Goal: Transaction & Acquisition: Register for event/course

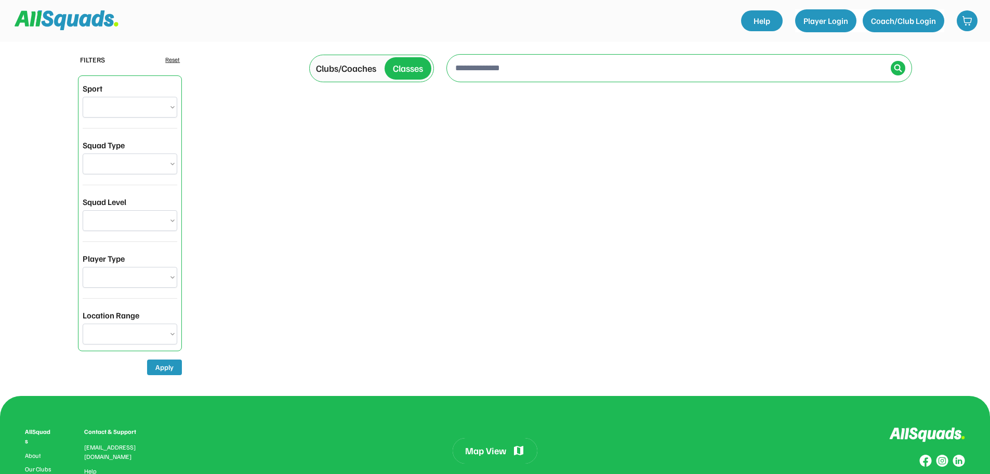
select select "**********"
select select "********"
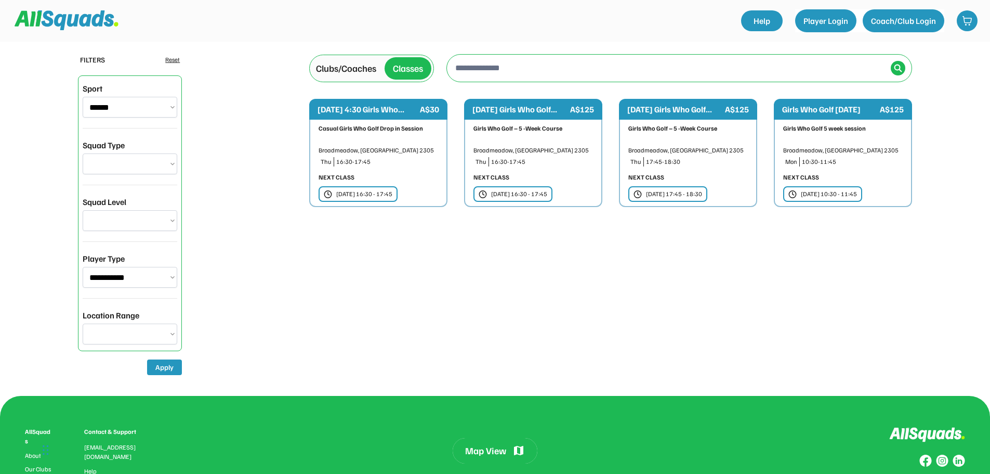
click at [364, 138] on div "Casual Girls Who Golf Drop in Session" at bounding box center [379, 134] width 120 height 20
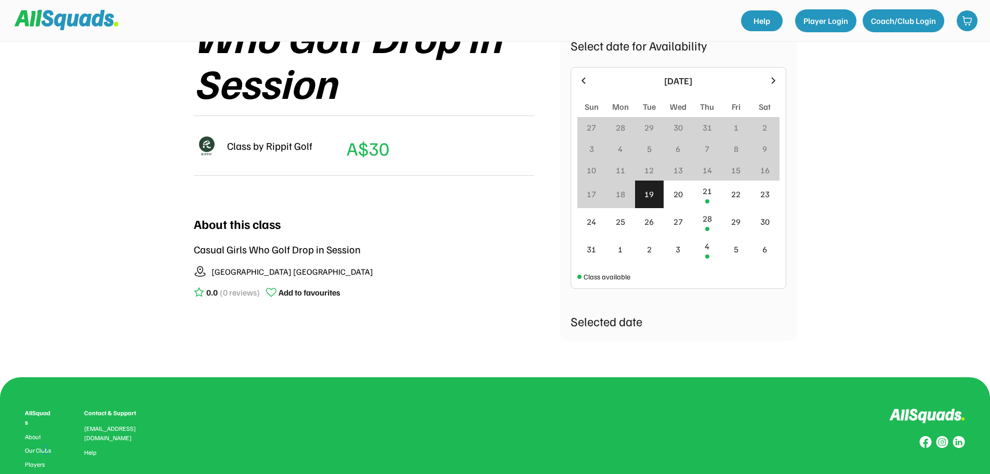
scroll to position [260, 0]
